Goal: Information Seeking & Learning: Learn about a topic

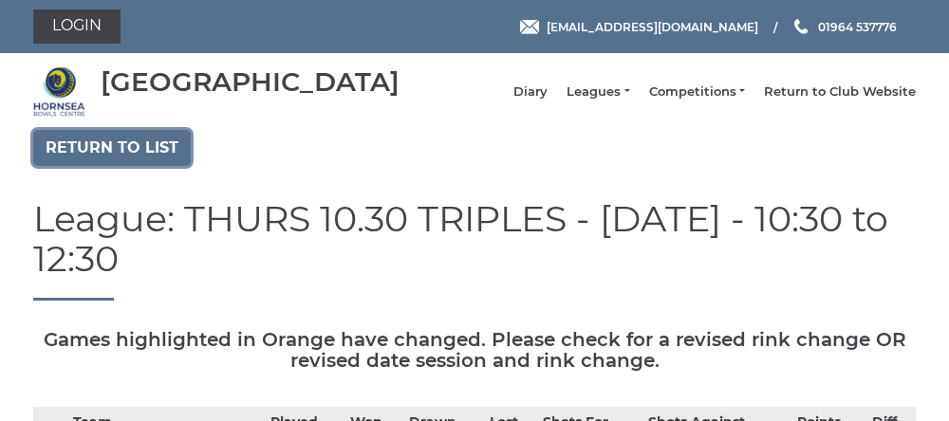
click at [119, 166] on link "Return to list" at bounding box center [112, 148] width 158 height 36
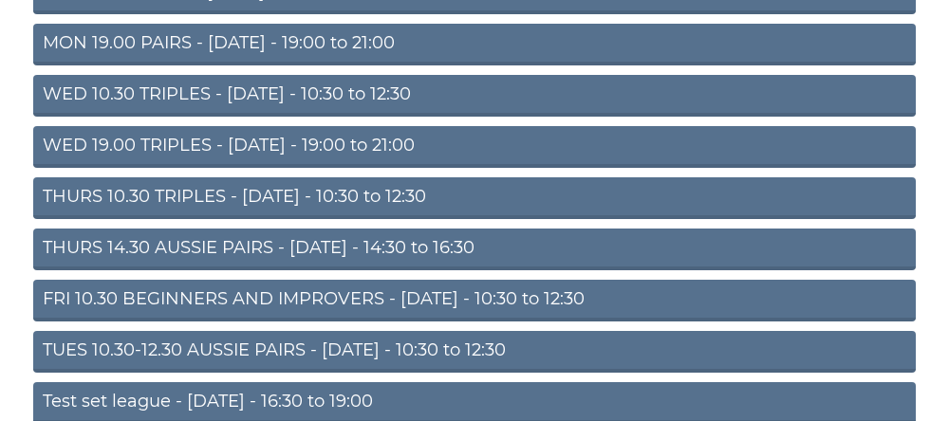
scroll to position [321, 0]
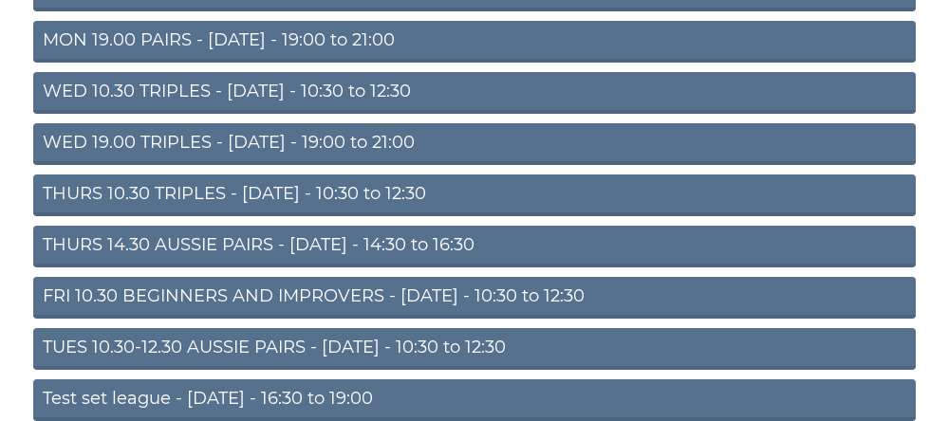
click at [259, 258] on link "THURS 14.30 AUSSIE PAIRS - [DATE] - 14:30 to 16:30" at bounding box center [474, 247] width 883 height 42
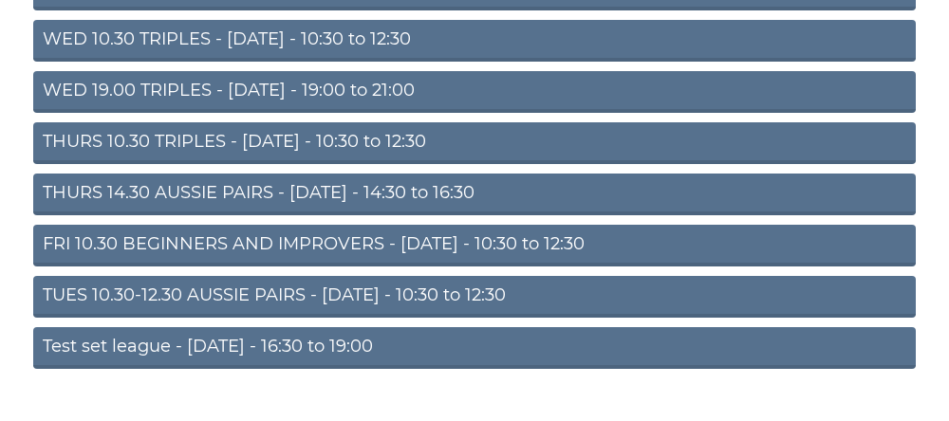
scroll to position [401, 0]
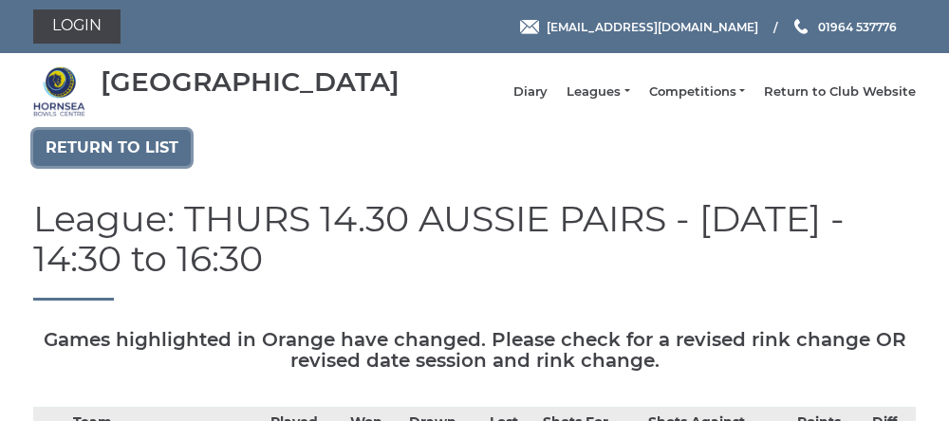
click at [107, 166] on link "Return to list" at bounding box center [112, 148] width 158 height 36
click at [79, 166] on link "Return to list" at bounding box center [112, 148] width 158 height 36
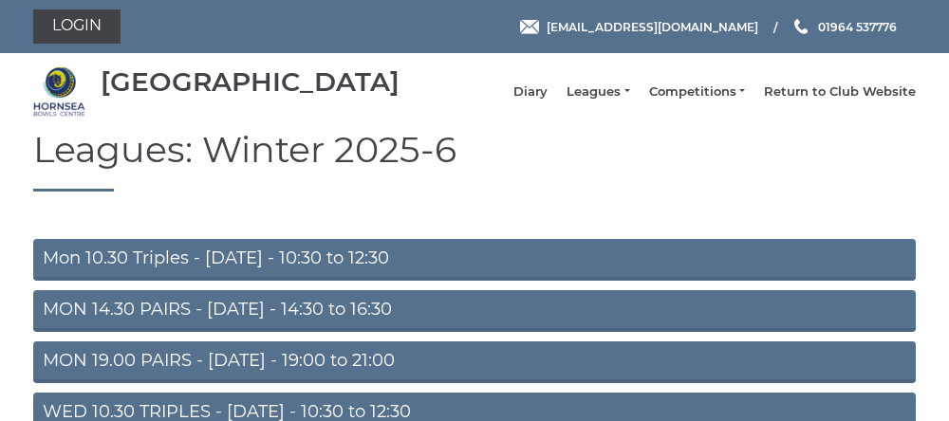
click at [153, 273] on link "Mon 10.30 Triples - [DATE] - 10:30 to 12:30" at bounding box center [474, 260] width 883 height 42
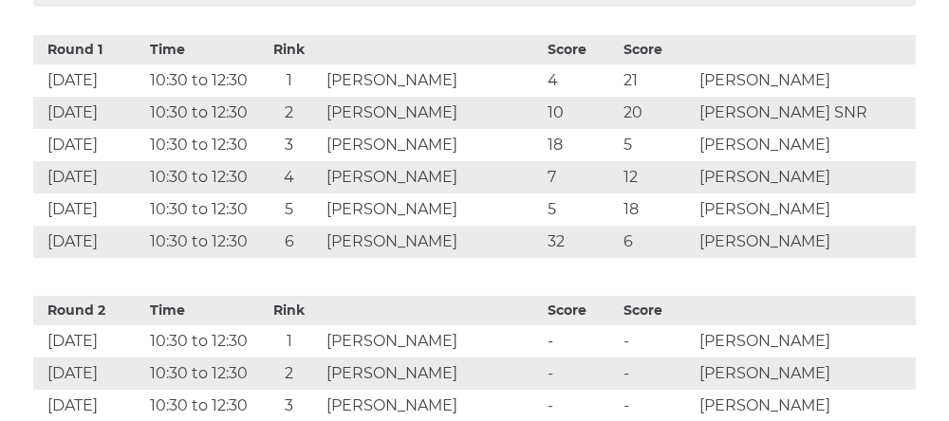
scroll to position [946, 0]
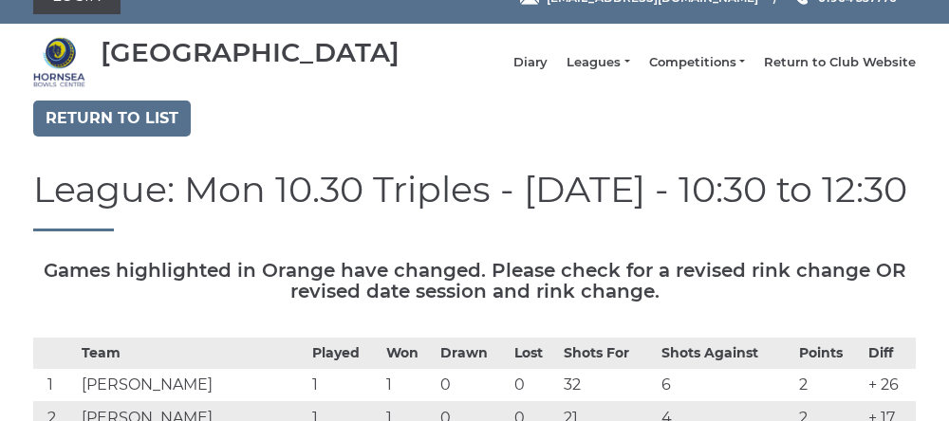
scroll to position [0, 0]
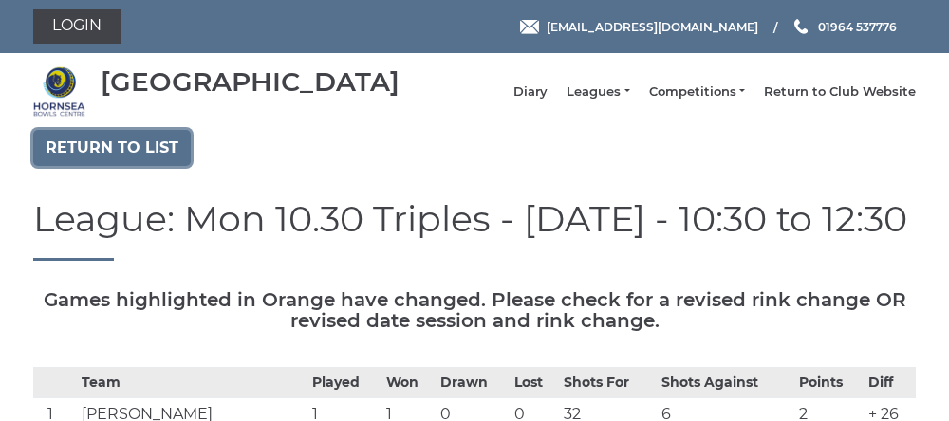
click at [121, 166] on link "Return to list" at bounding box center [112, 148] width 158 height 36
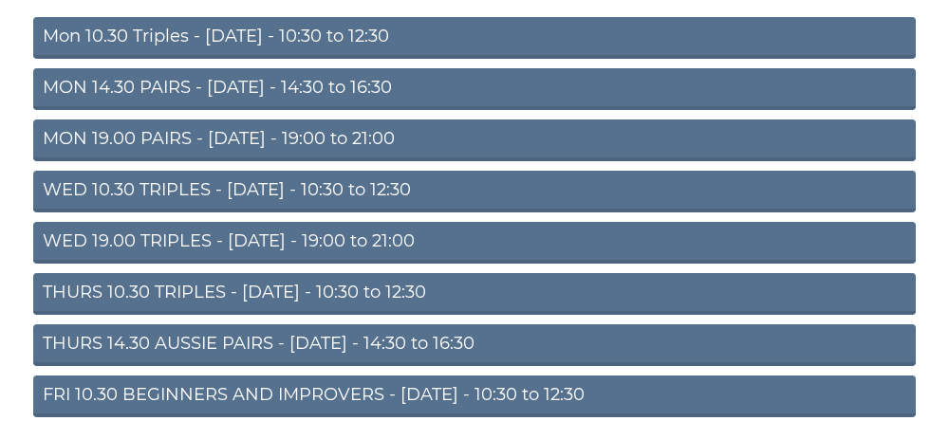
scroll to position [223, 0]
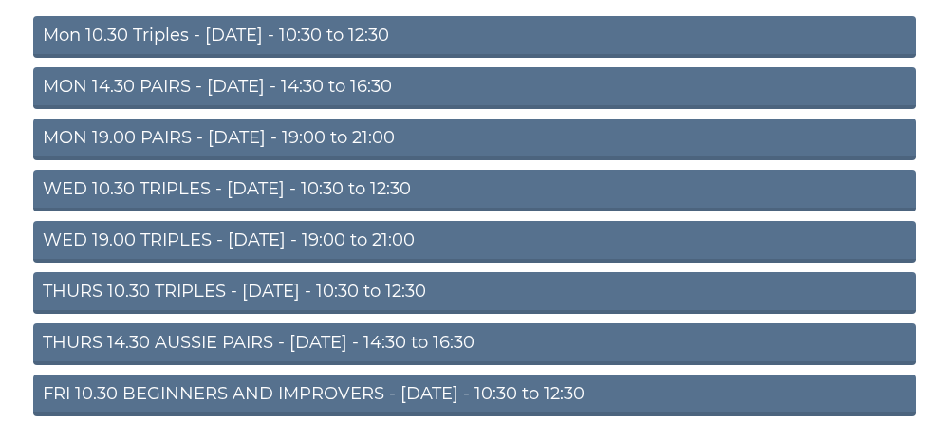
click at [244, 310] on link "THURS 10.30 TRIPLES - Thursday - 10:30 to 12:30" at bounding box center [474, 293] width 883 height 42
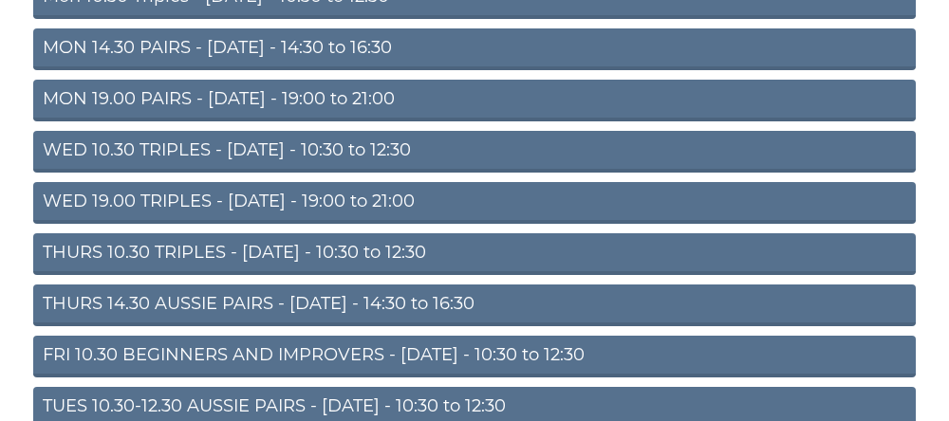
scroll to position [303, 0]
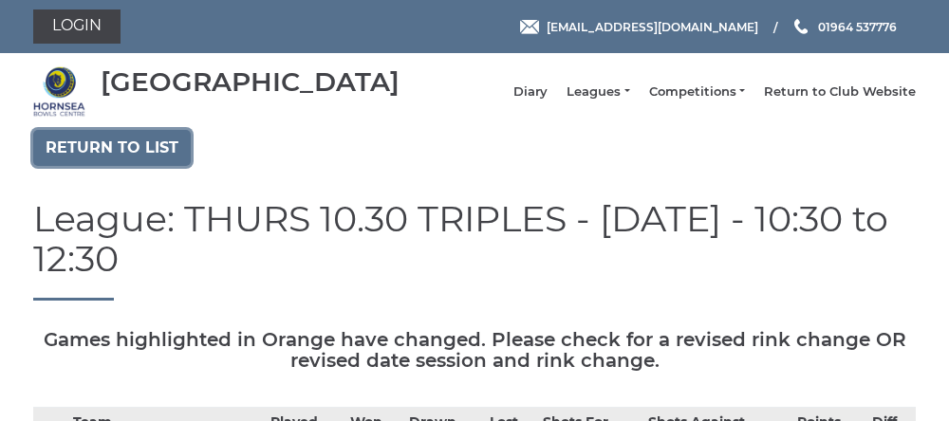
click at [103, 164] on link "Return to list" at bounding box center [112, 148] width 158 height 36
click at [75, 165] on link "Return to list" at bounding box center [112, 148] width 158 height 36
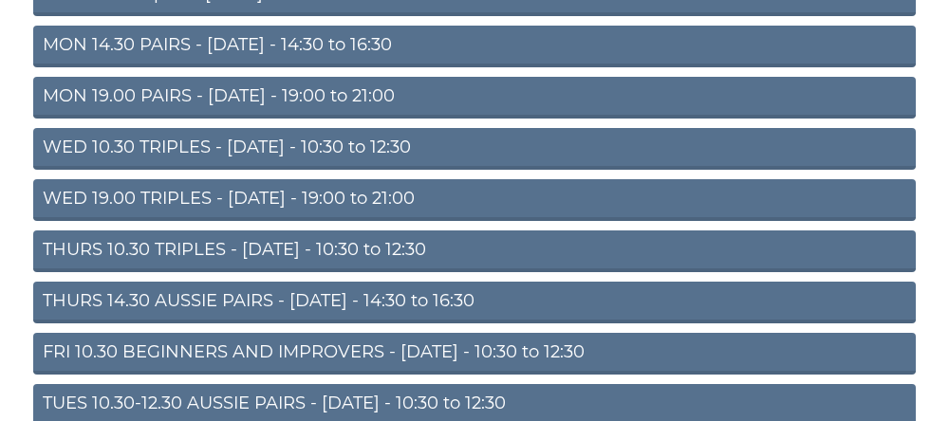
scroll to position [270, 0]
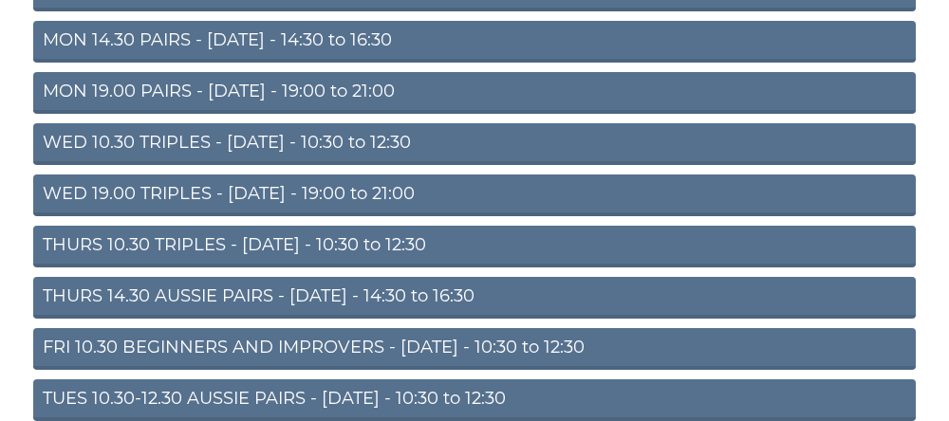
click at [5, 144] on section "Leagues: Winter 2025-6 Mon 10.30 Triples - [DATE] - 10:30 to 12:30 MON 14.30 PA…" at bounding box center [474, 187] width 949 height 655
click at [231, 157] on link "WED 10.30 TRIPLES - [DATE] - 10:30 to 12:30" at bounding box center [474, 144] width 883 height 42
click at [241, 158] on link "WED 10.30 TRIPLES - [DATE] - 10:30 to 12:30" at bounding box center [474, 144] width 883 height 42
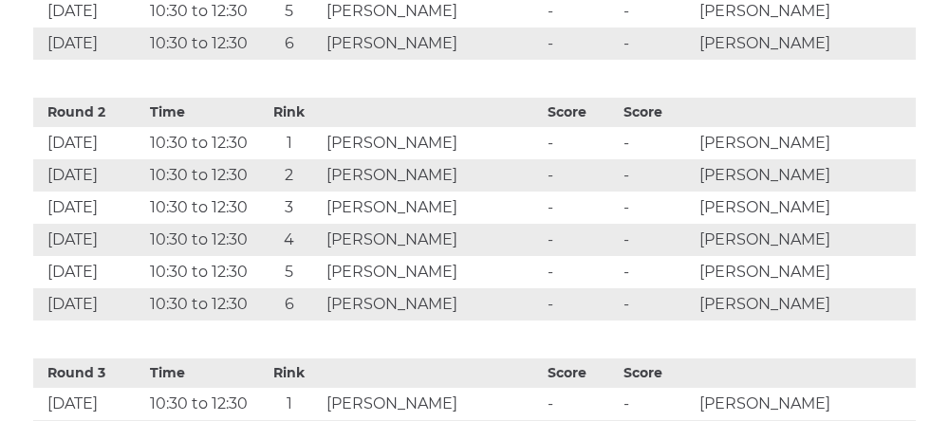
scroll to position [1027, 0]
